Goal: Task Accomplishment & Management: Manage account settings

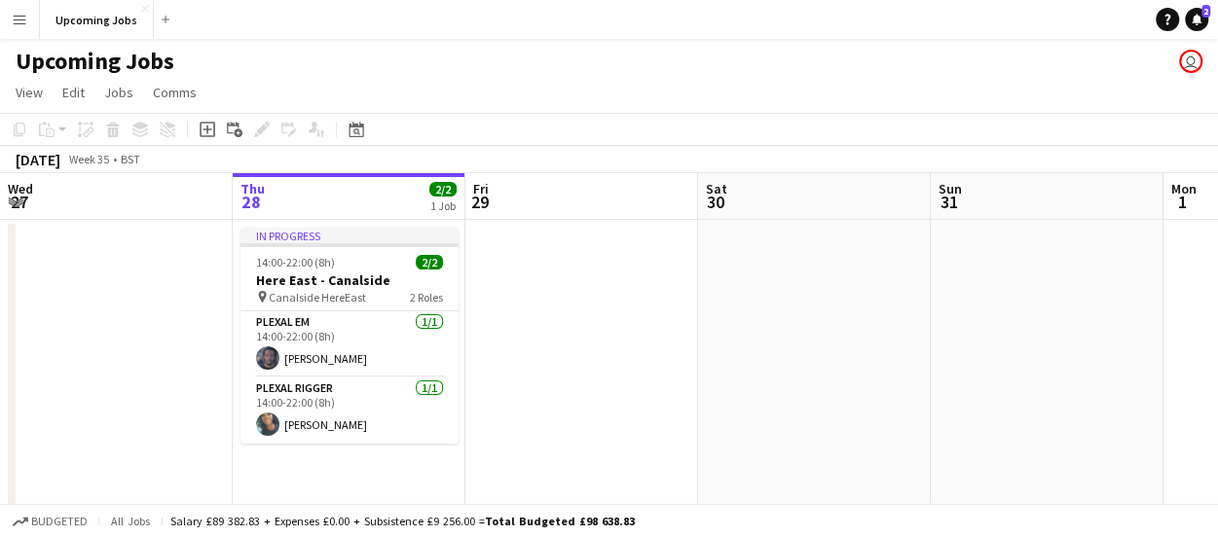
scroll to position [0, 565]
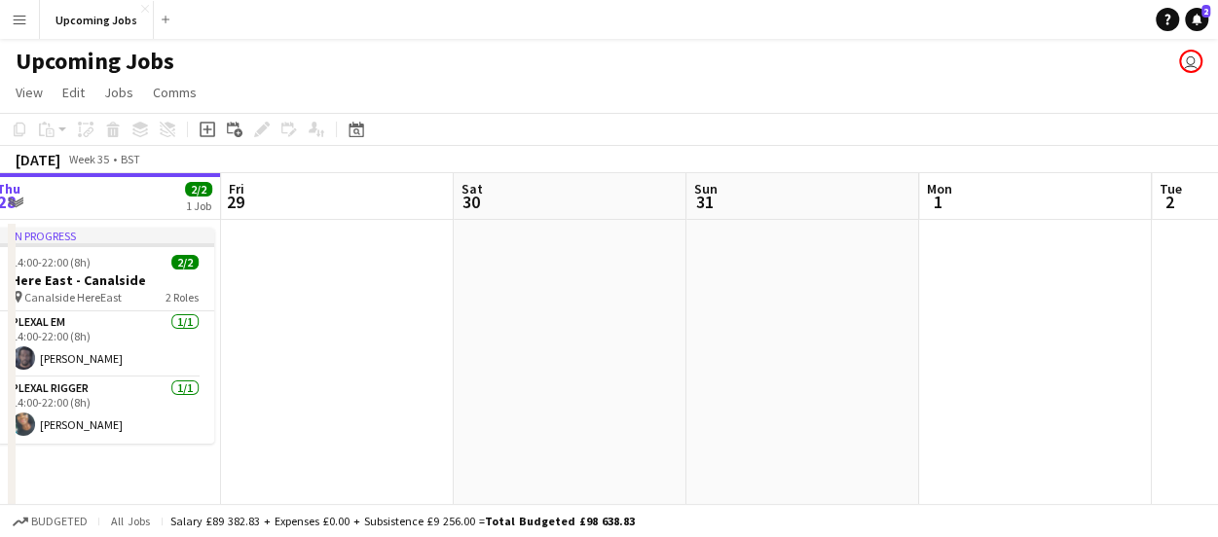
drag, startPoint x: 522, startPoint y: 322, endPoint x: 774, endPoint y: 320, distance: 252.1
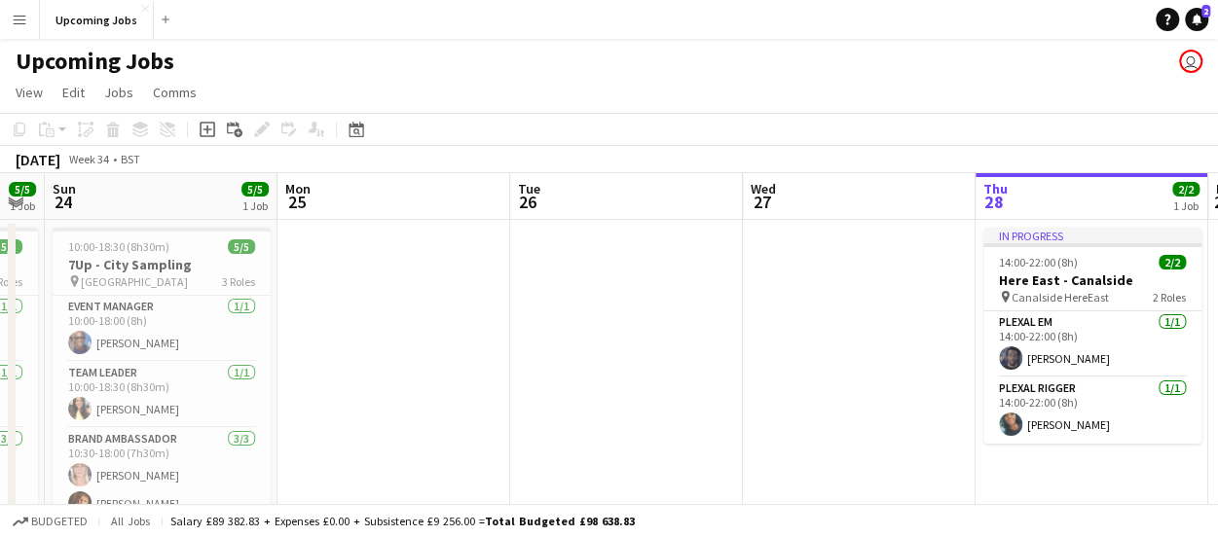
drag, startPoint x: 524, startPoint y: 335, endPoint x: 1213, endPoint y: 325, distance: 689.2
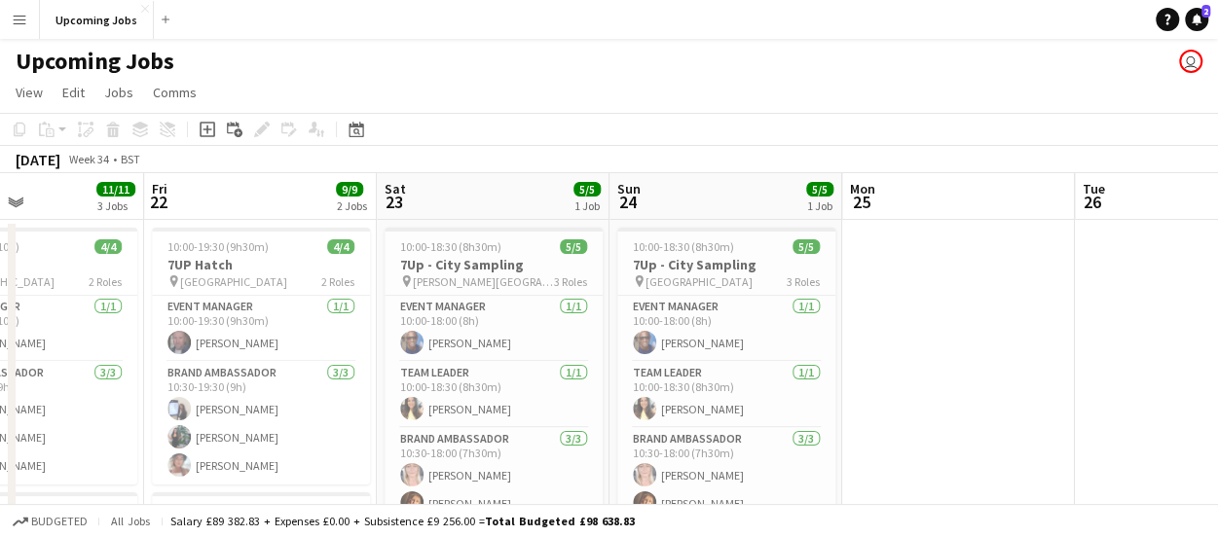
scroll to position [0, 517]
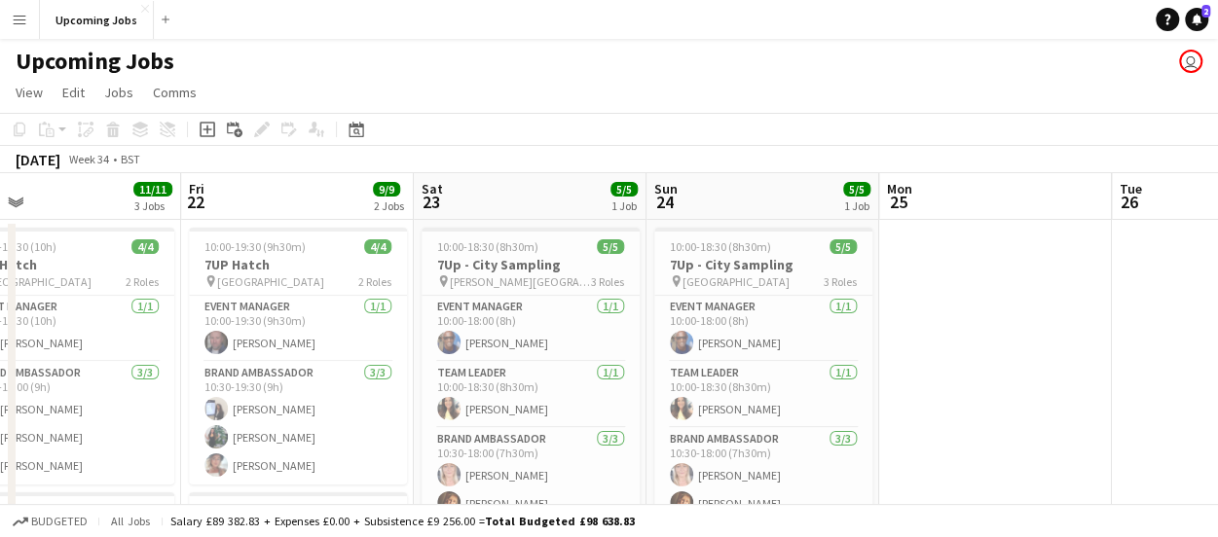
drag, startPoint x: 615, startPoint y: 306, endPoint x: 1137, endPoint y: 278, distance: 522.5
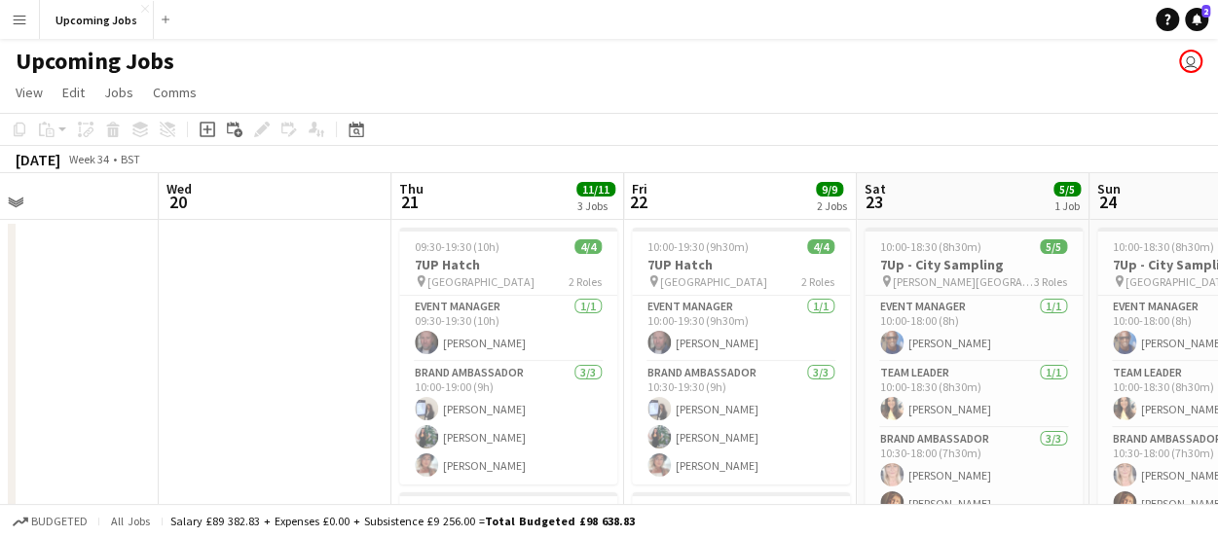
drag, startPoint x: 1005, startPoint y: 293, endPoint x: 991, endPoint y: 292, distance: 13.7
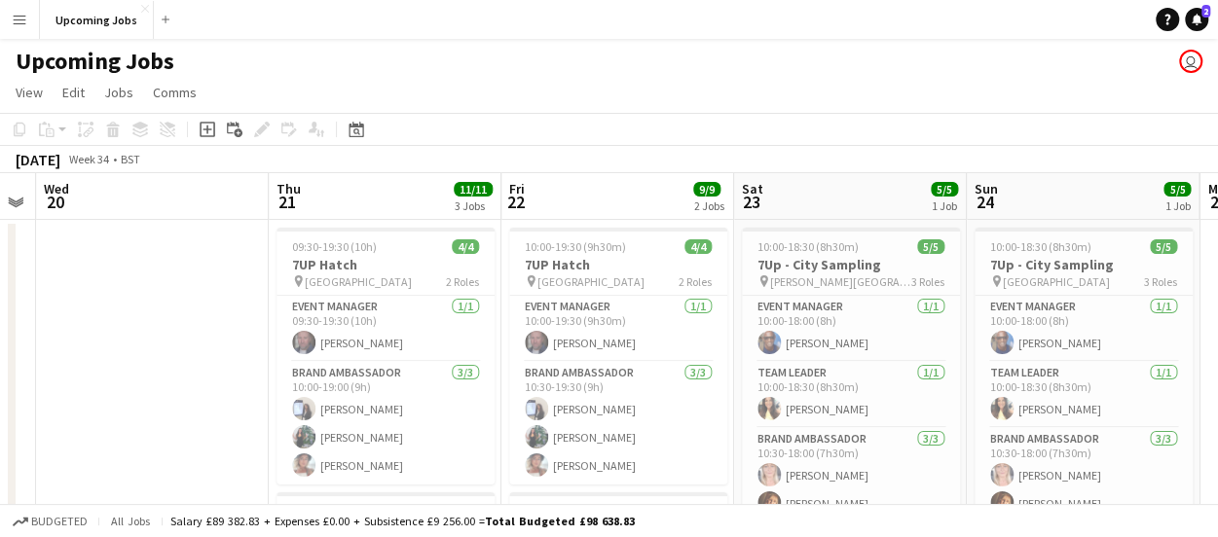
scroll to position [0, 697]
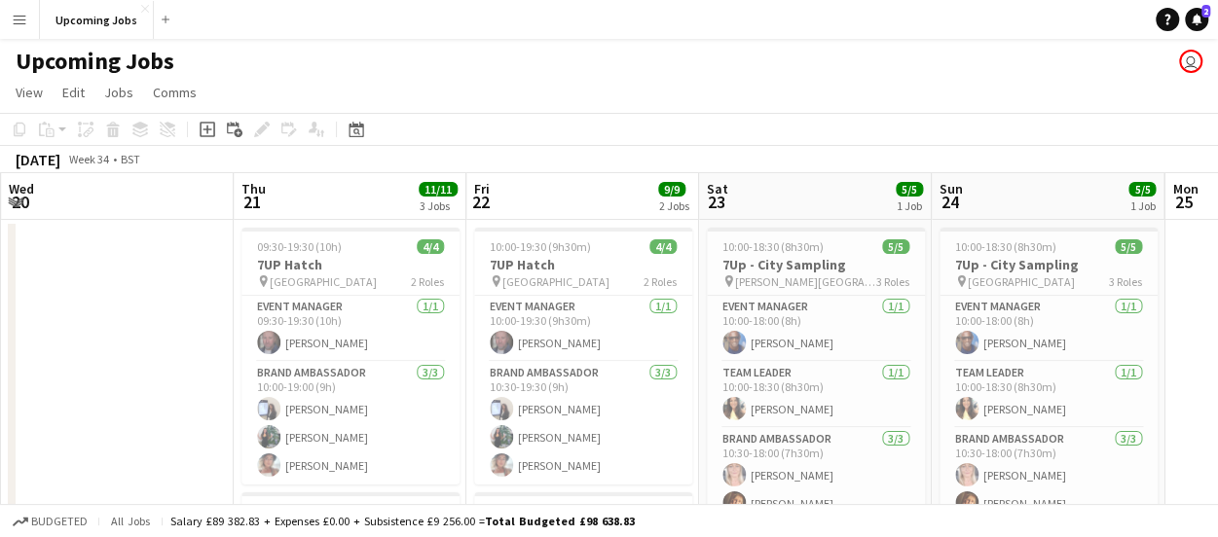
drag, startPoint x: 758, startPoint y: 420, endPoint x: 605, endPoint y: 342, distance: 171.5
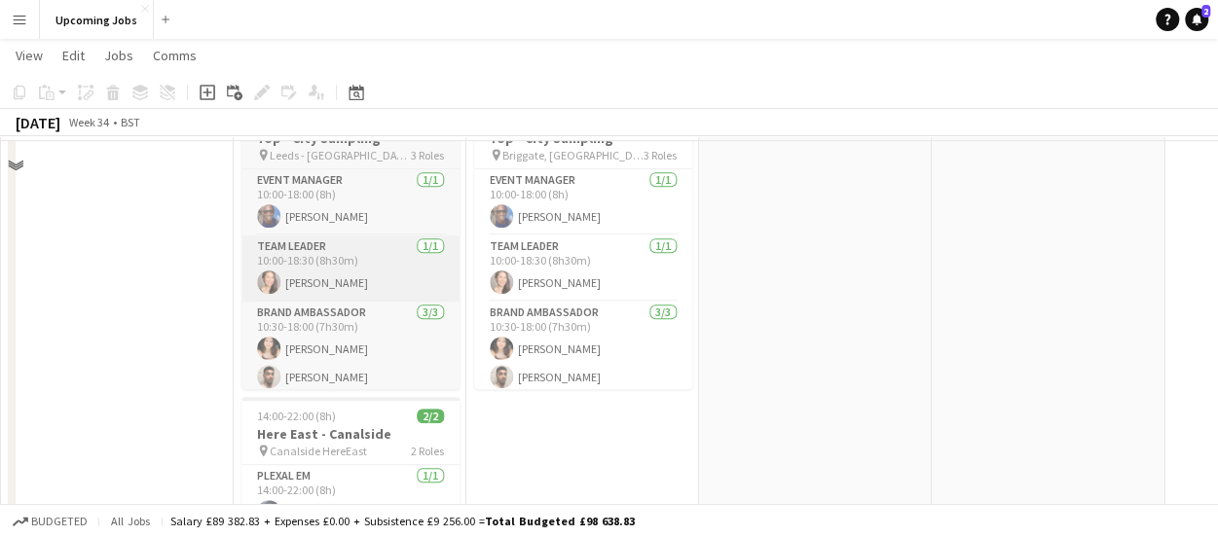
scroll to position [292, 0]
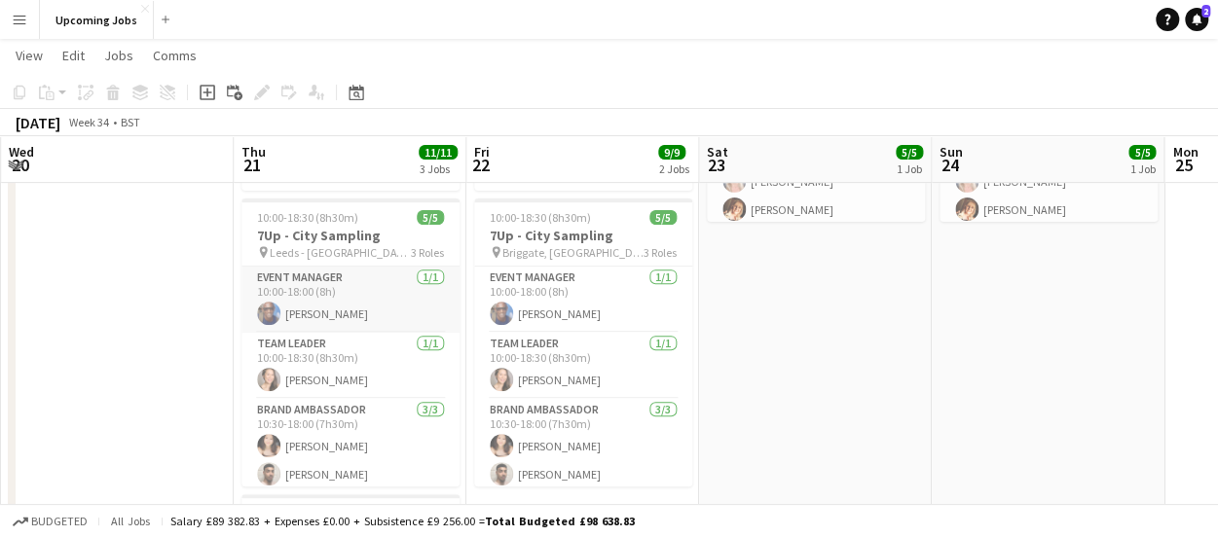
click at [355, 309] on app-card-role "Event Manager [DATE] 10:00-18:00 (8h) [PERSON_NAME]" at bounding box center [350, 300] width 218 height 66
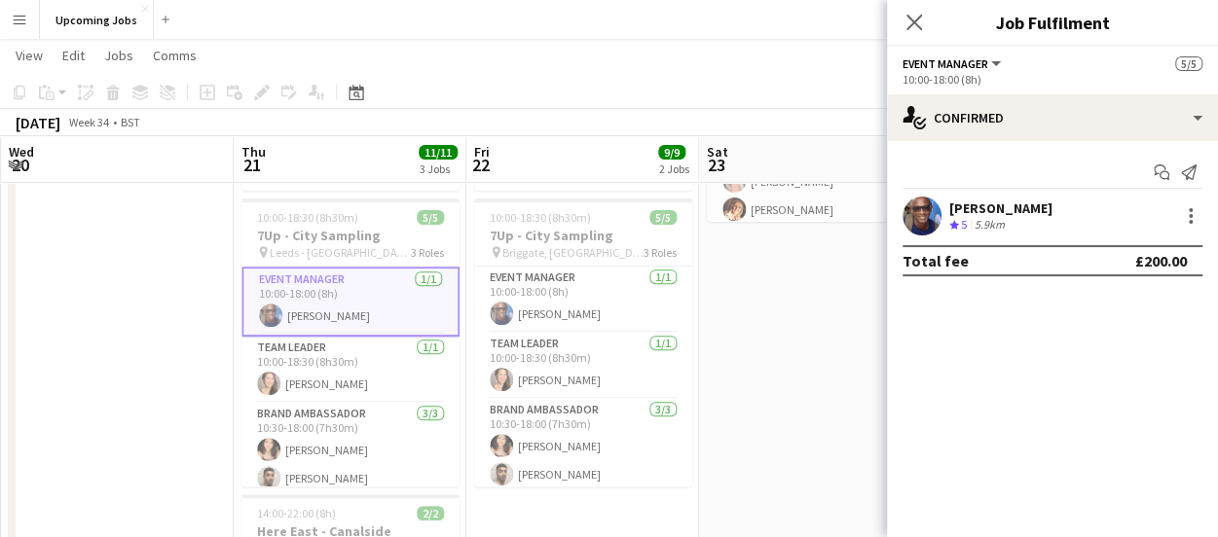
click at [1009, 214] on div "[PERSON_NAME]" at bounding box center [1000, 209] width 103 height 18
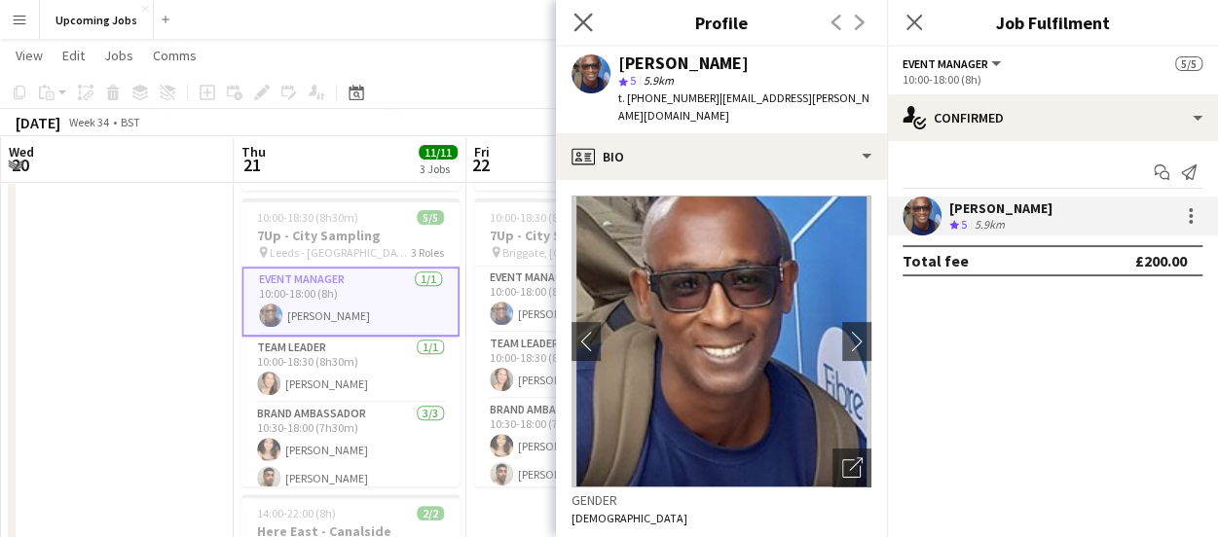
click at [592, 26] on app-icon "Close pop-in" at bounding box center [583, 23] width 28 height 28
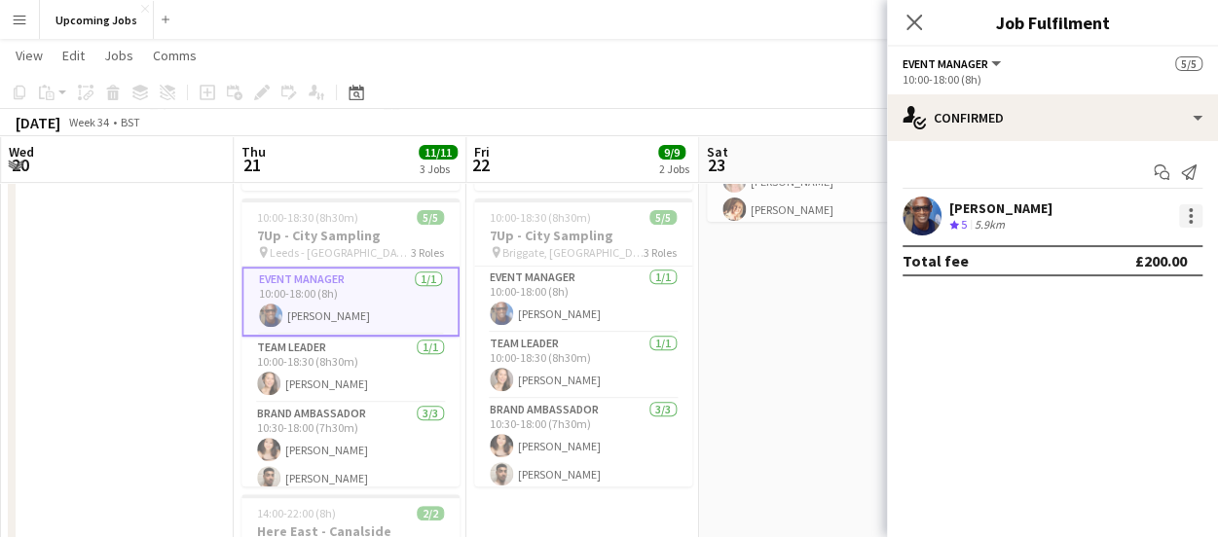
click at [1189, 225] on div at bounding box center [1190, 215] width 23 height 23
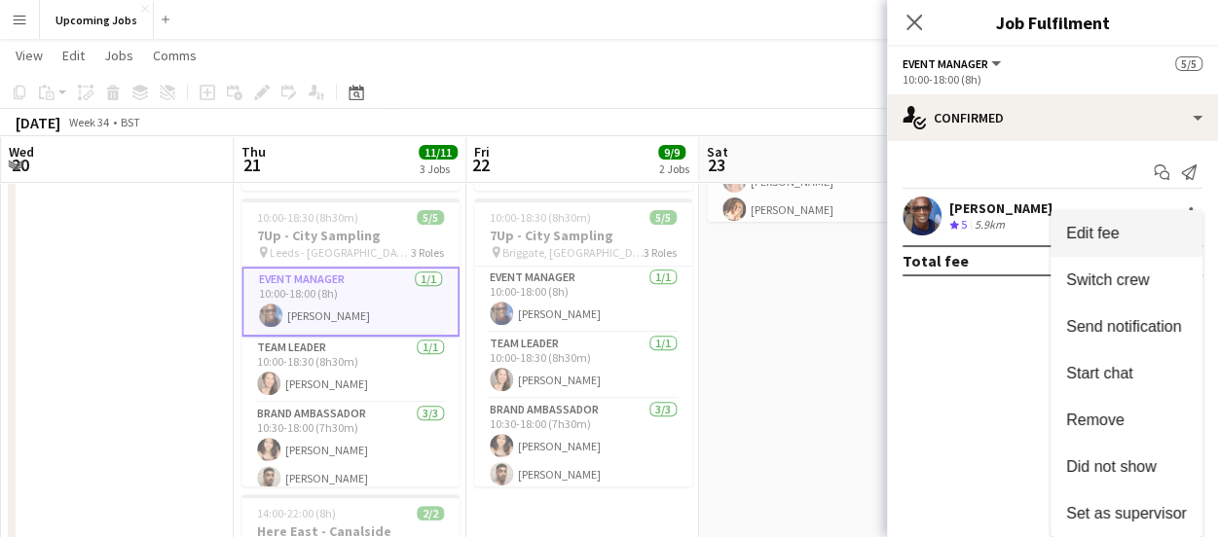
click at [1127, 246] on button "Edit fee" at bounding box center [1126, 233] width 152 height 47
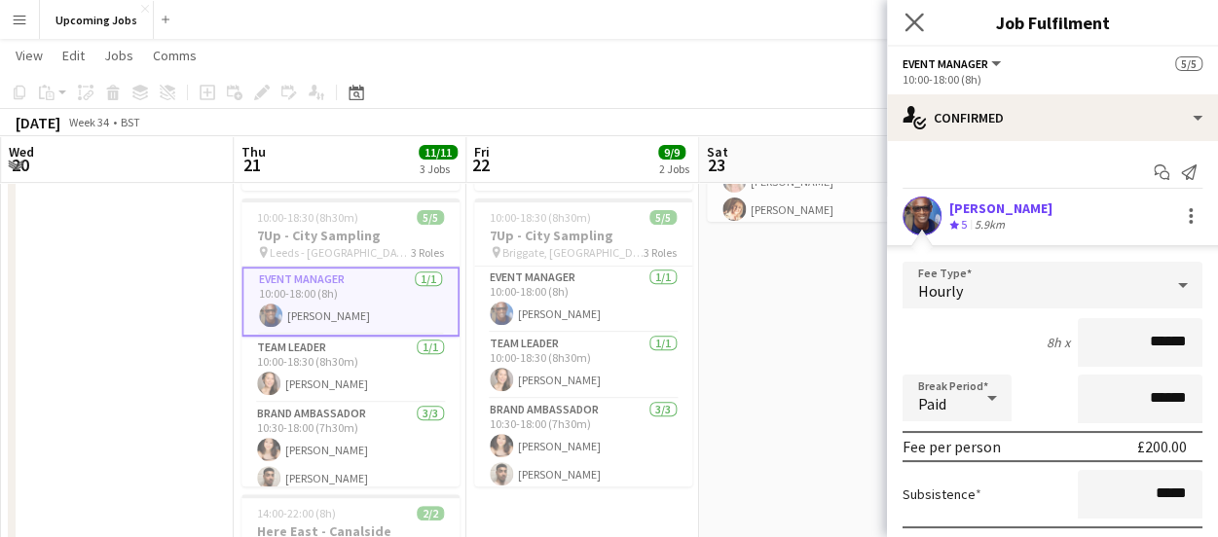
click at [904, 23] on app-icon "Close pop-in" at bounding box center [914, 23] width 28 height 28
